Goal: Find specific page/section: Find specific page/section

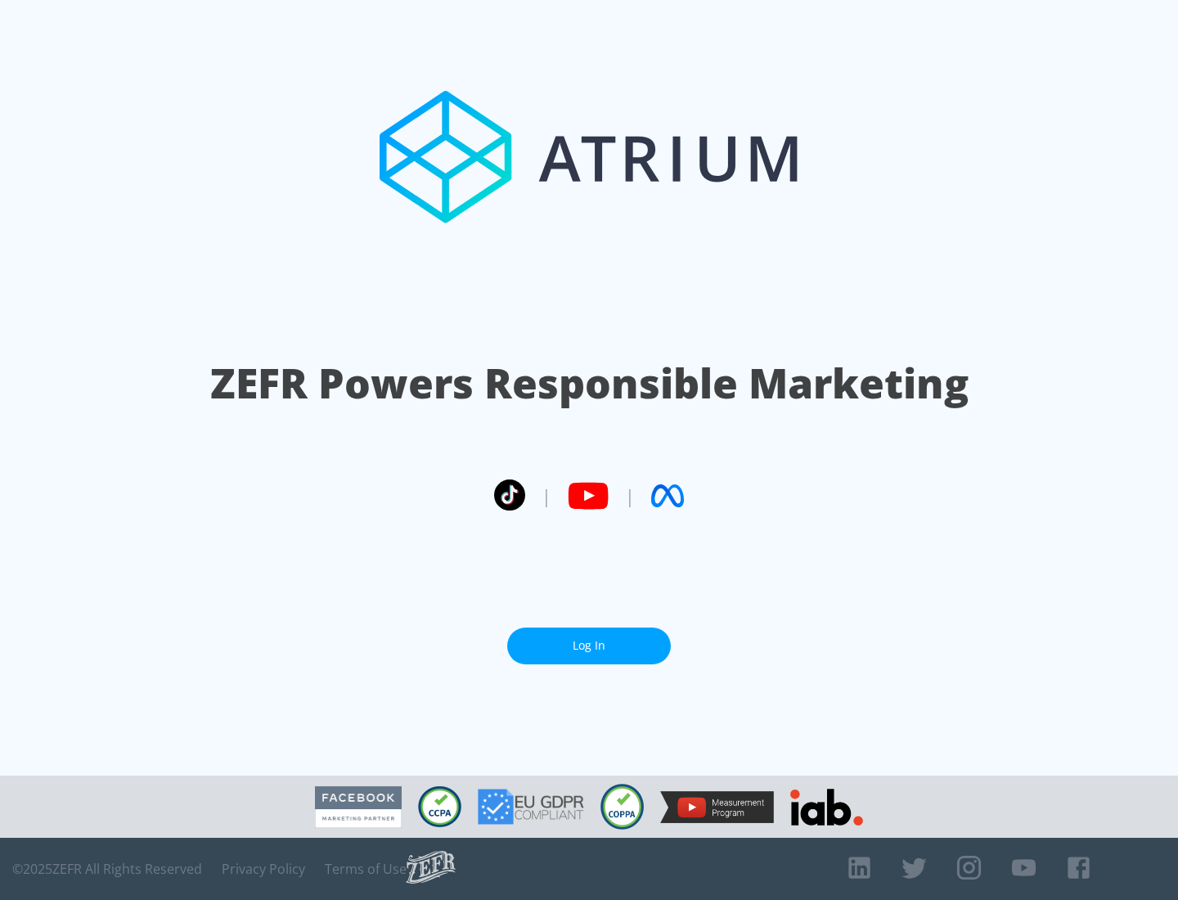
click at [589, 639] on link "Log In" at bounding box center [589, 645] width 164 height 37
